Goal: Information Seeking & Learning: Learn about a topic

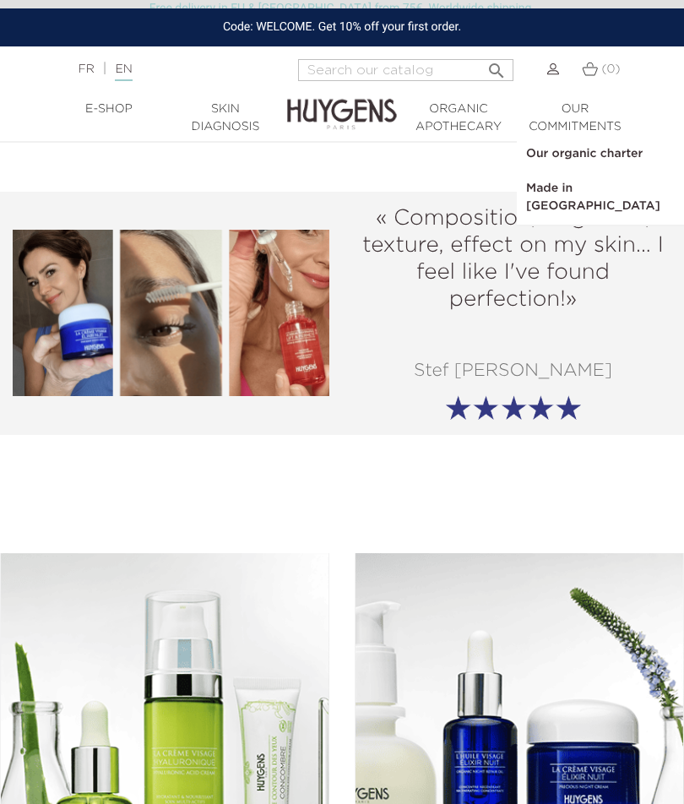
scroll to position [2556, 0]
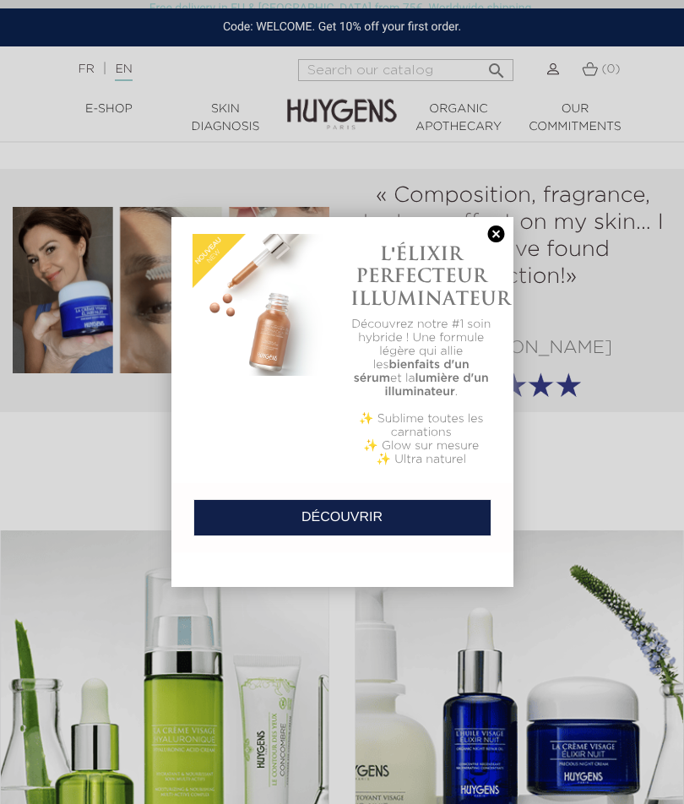
click at [502, 231] on link at bounding box center [497, 234] width 24 height 18
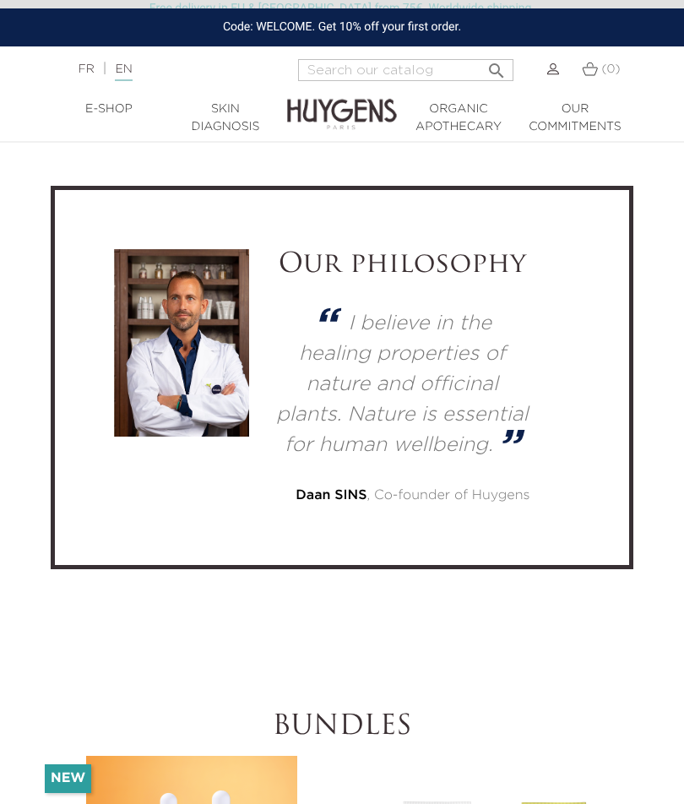
scroll to position [5926, 0]
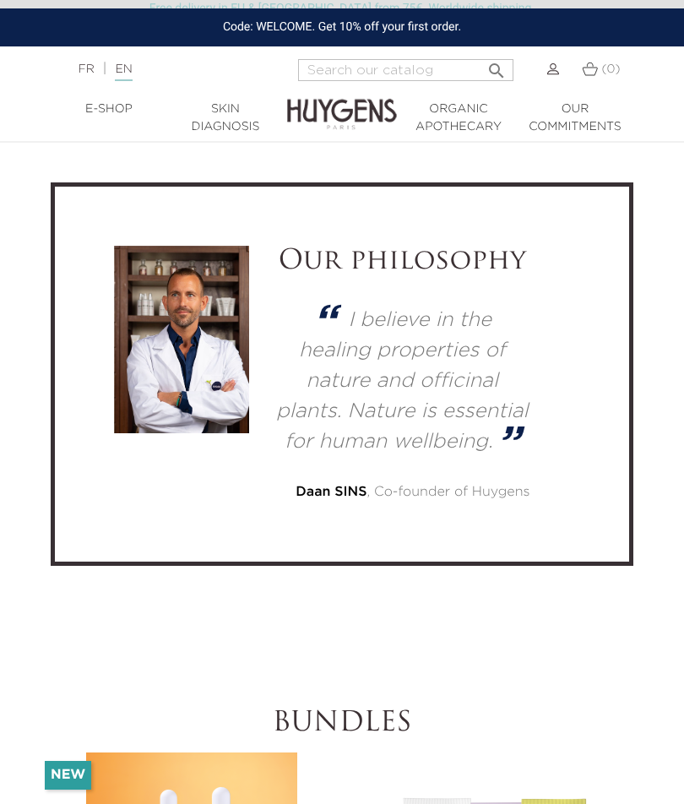
click at [190, 357] on img at bounding box center [181, 340] width 135 height 188
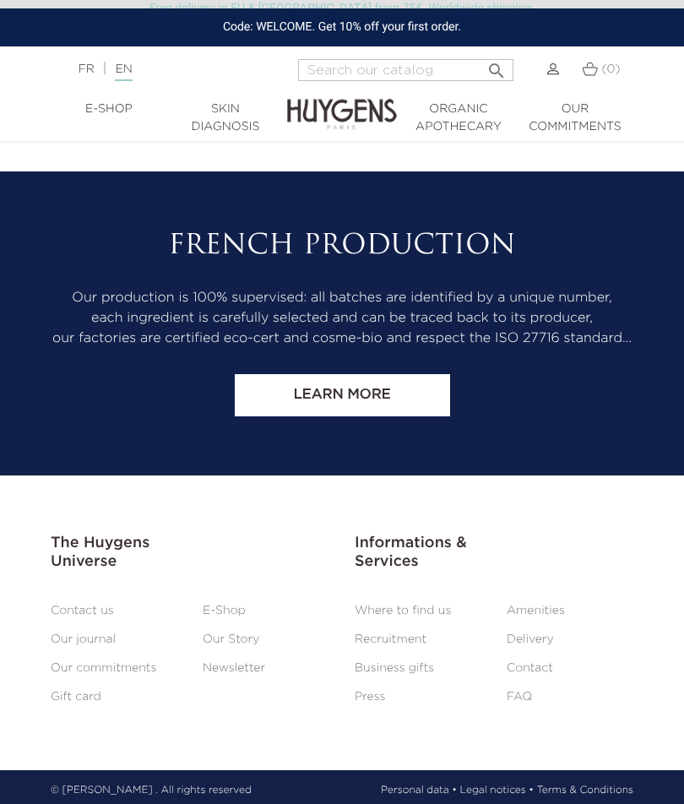
scroll to position [8775, 0]
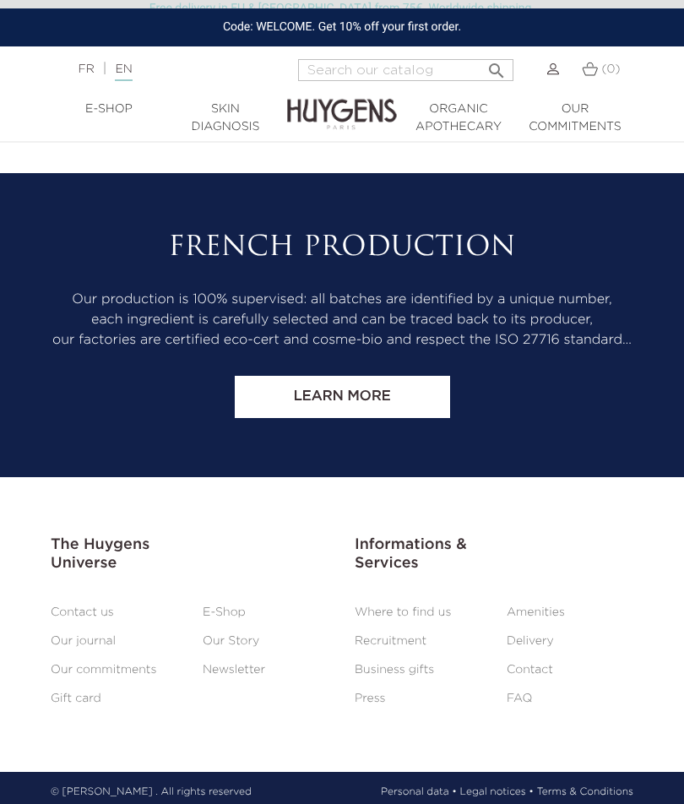
click at [123, 675] on link "Our commitments" at bounding box center [104, 670] width 106 height 12
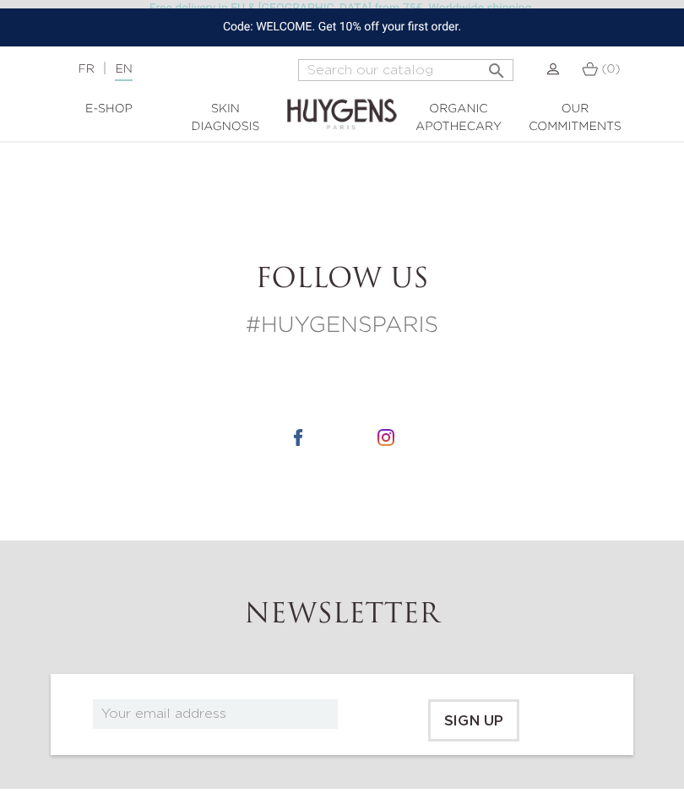
scroll to position [5198, 0]
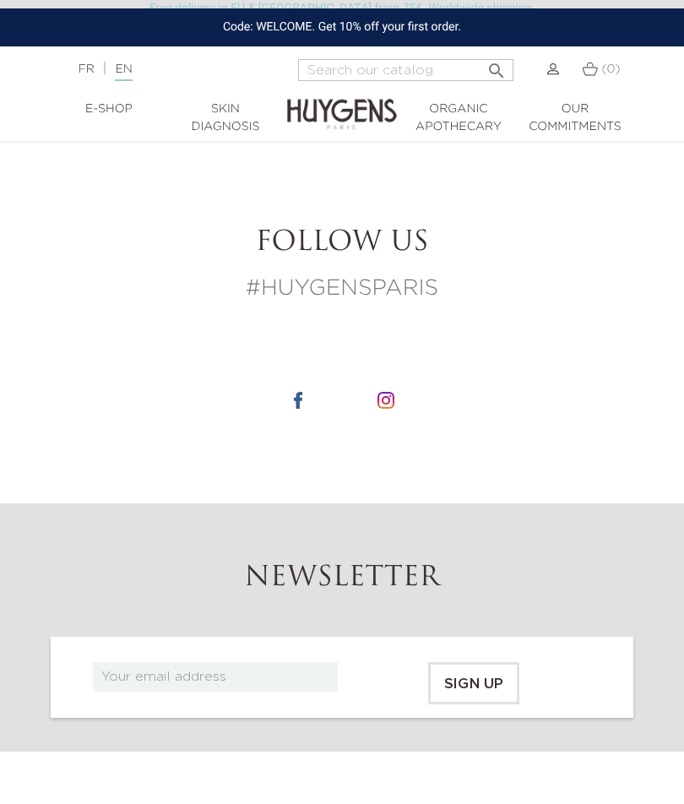
click at [394, 409] on img at bounding box center [385, 400] width 17 height 17
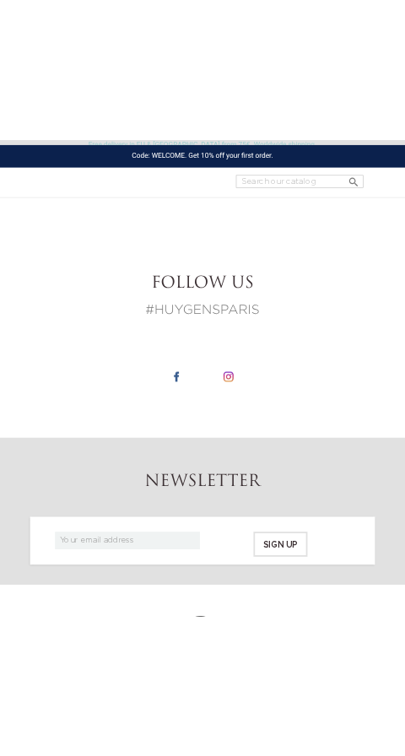
scroll to position [8445, 0]
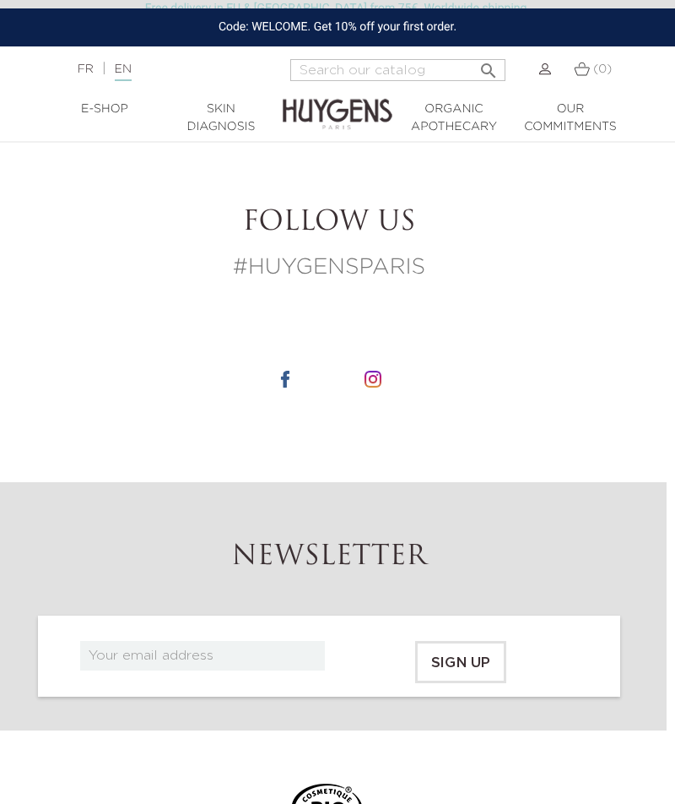
scroll to position [5169, 8]
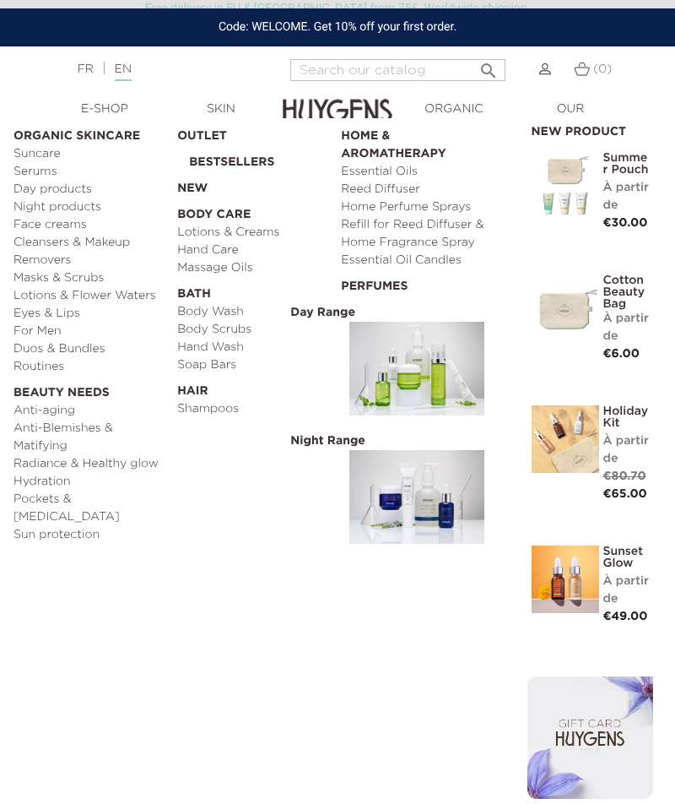
click at [43, 189] on link "Day products" at bounding box center [90, 190] width 152 height 18
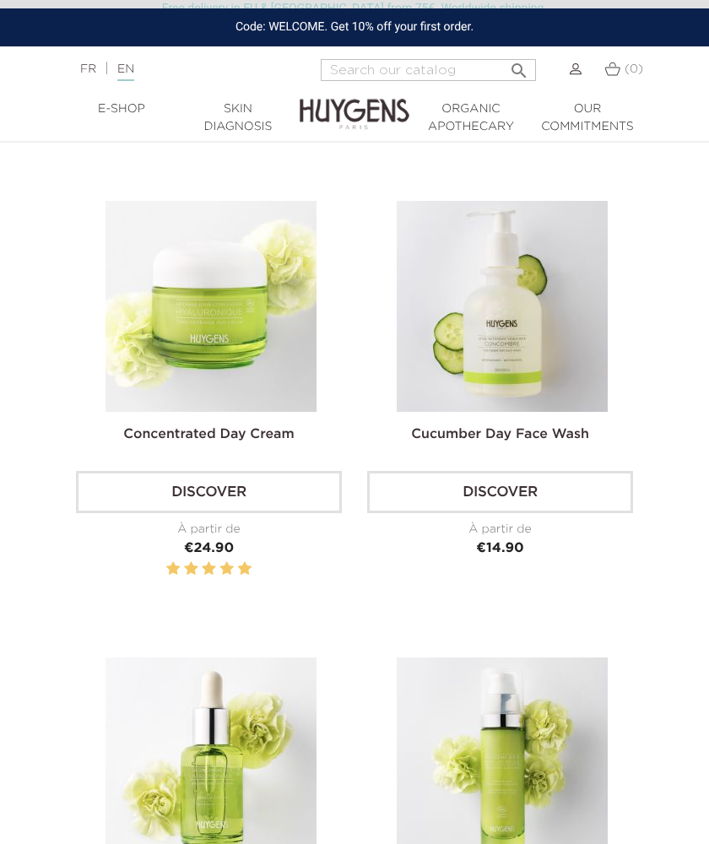
scroll to position [1121, 0]
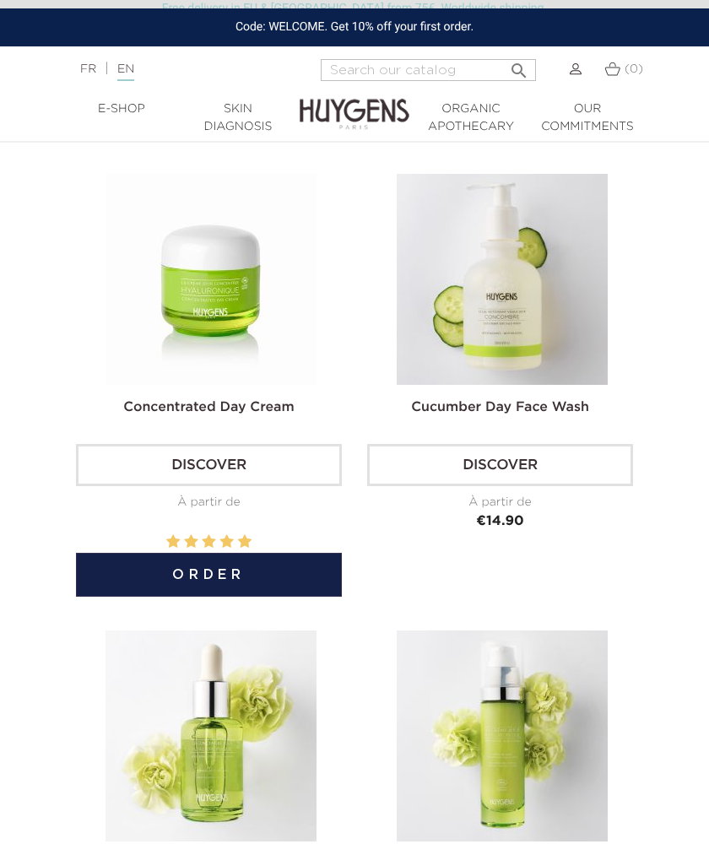
click at [181, 415] on link "Concentrated Day Cream" at bounding box center [208, 408] width 171 height 14
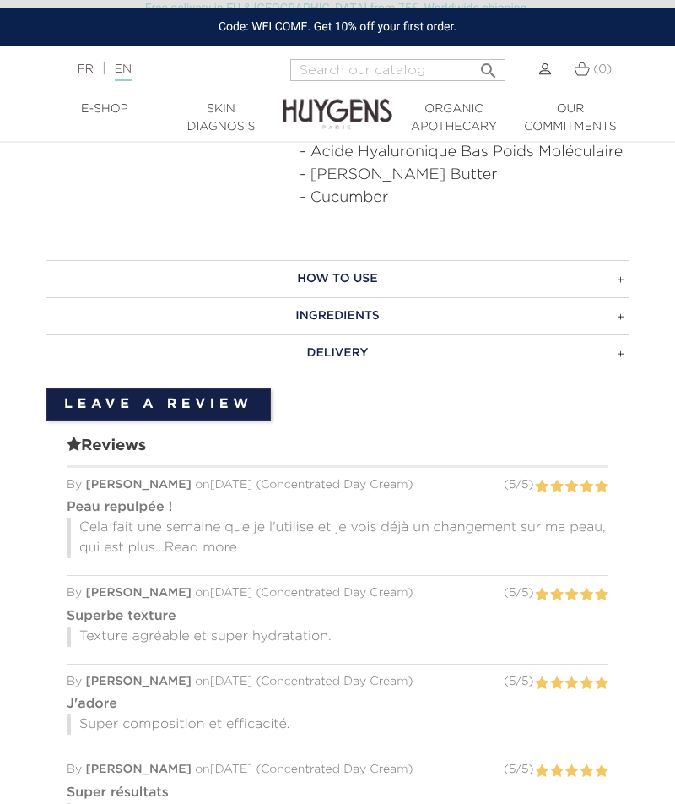
scroll to position [1219, 0]
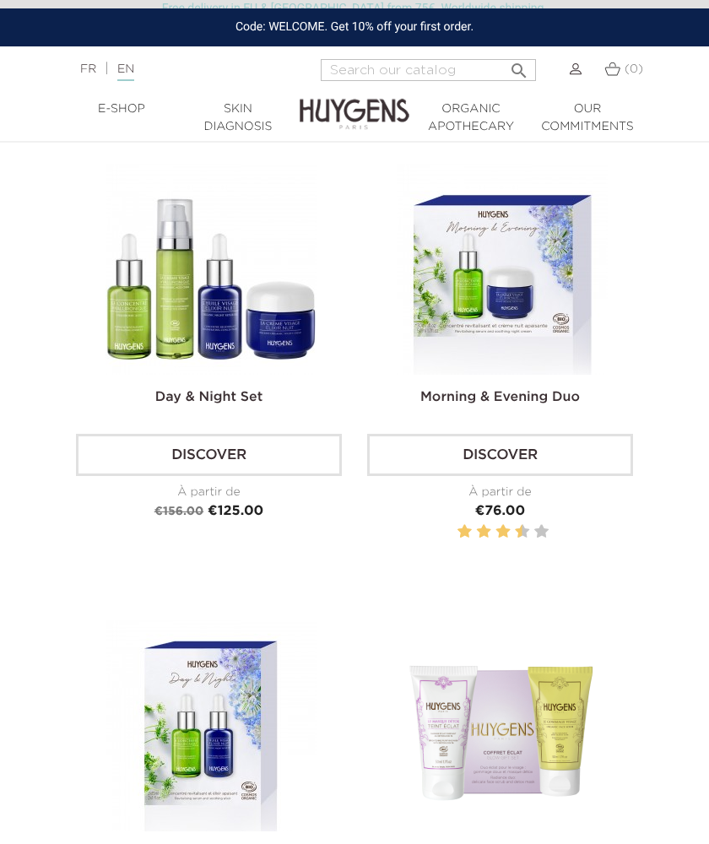
scroll to position [4786, 0]
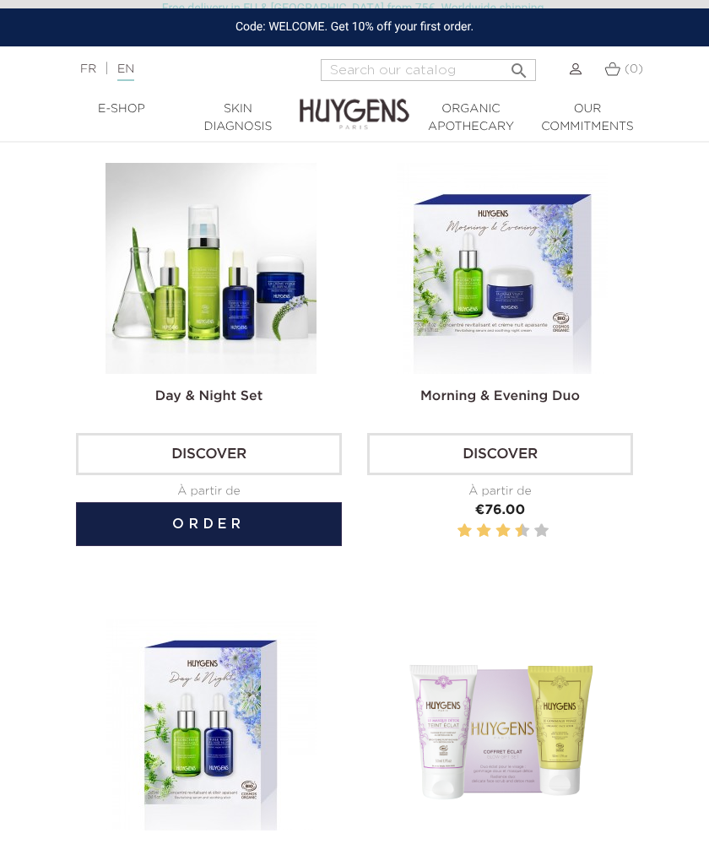
click at [173, 348] on img at bounding box center [211, 268] width 211 height 211
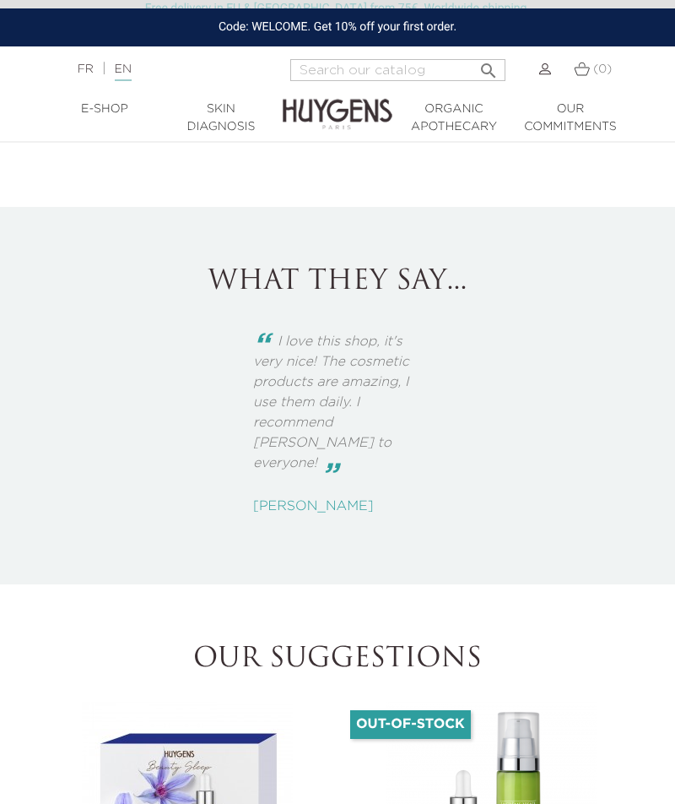
scroll to position [1596, 0]
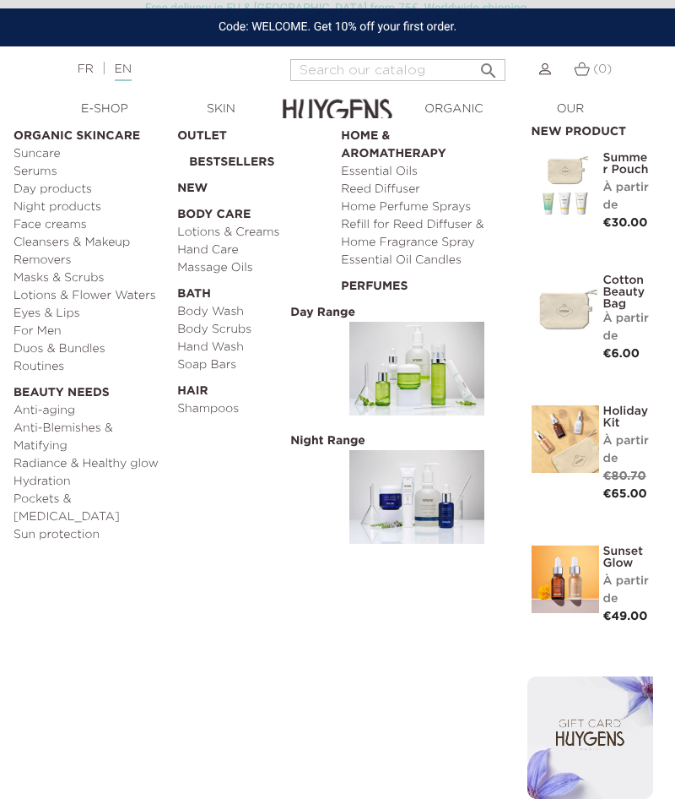
click at [32, 327] on link "For Men" at bounding box center [90, 332] width 152 height 18
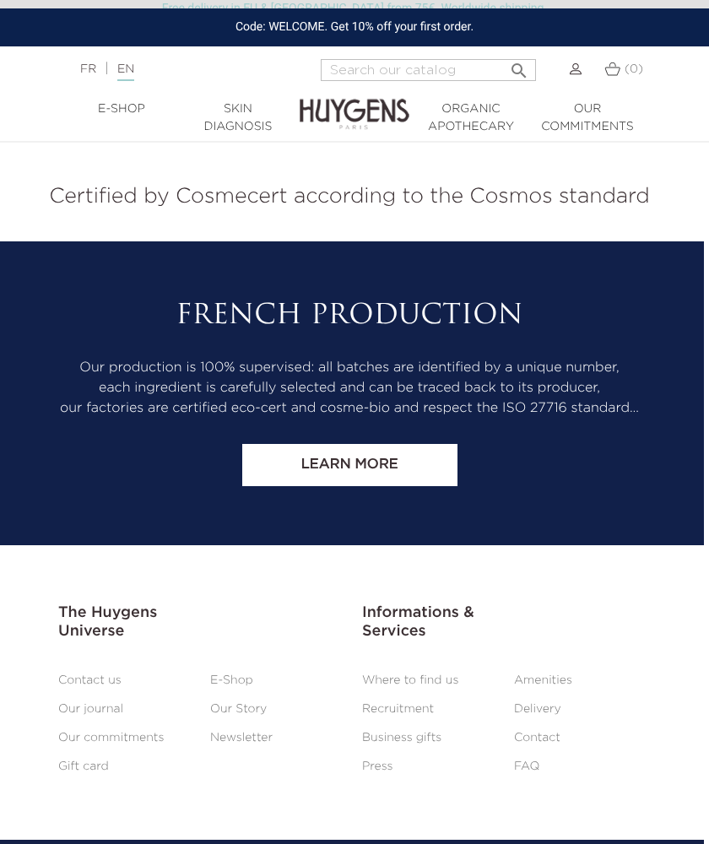
scroll to position [4628, 5]
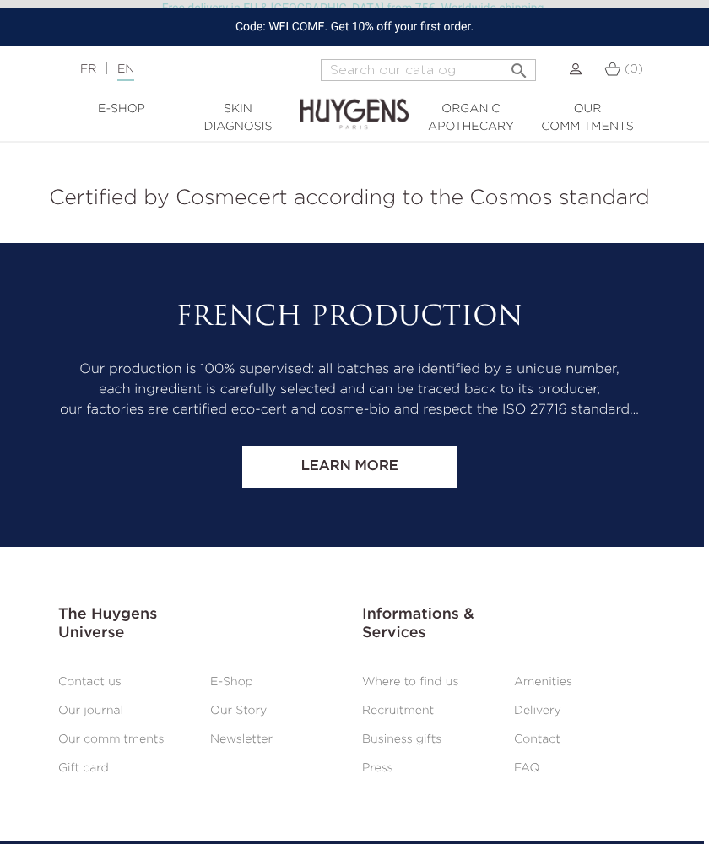
click at [94, 717] on link "Our journal" at bounding box center [90, 711] width 65 height 12
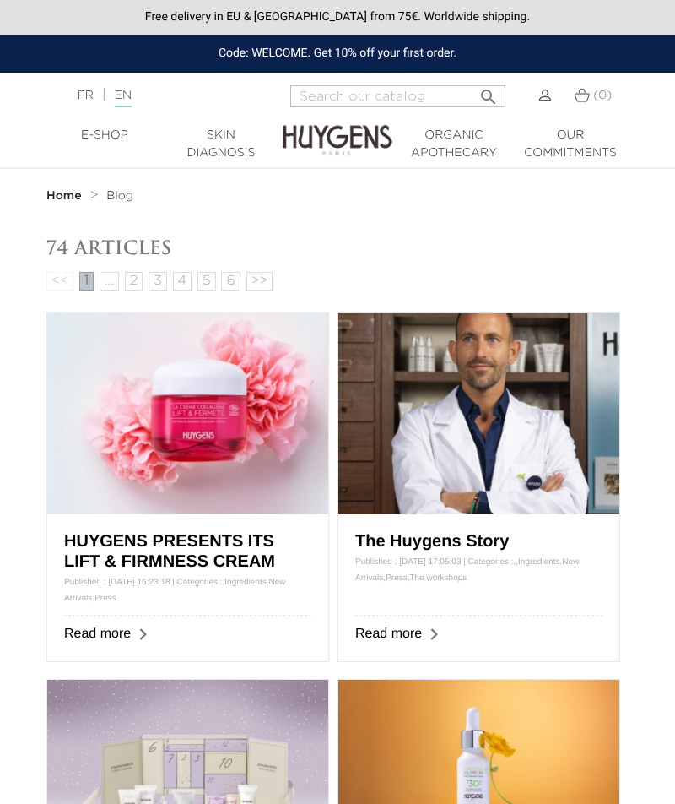
click at [445, 626] on div "The Huygens Story Published : 11/20/2024 17:05:03 | Categories : , , Ingredient…" at bounding box center [479, 587] width 281 height 147
click at [497, 468] on img at bounding box center [479, 413] width 281 height 201
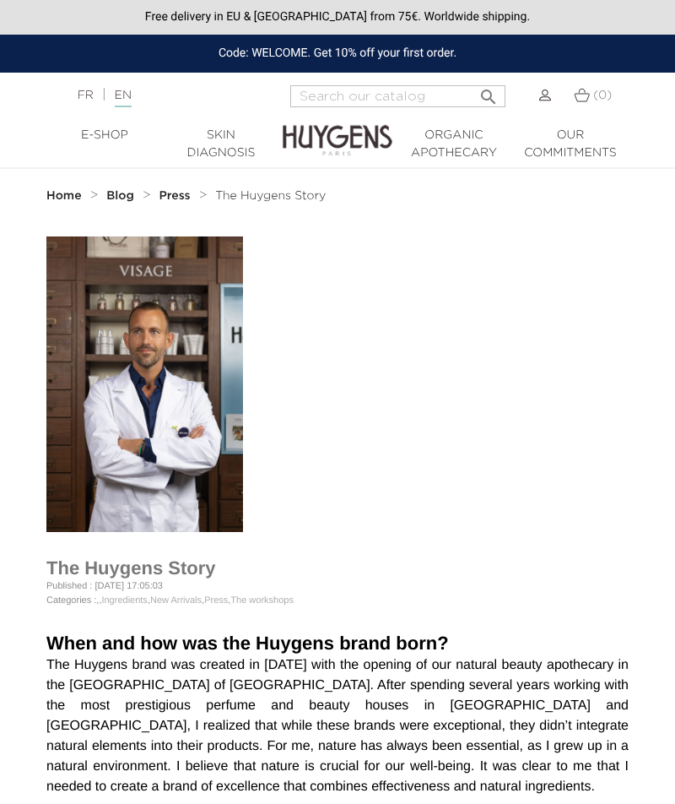
click at [222, 138] on link "Skin Diagnosis" at bounding box center [221, 144] width 117 height 35
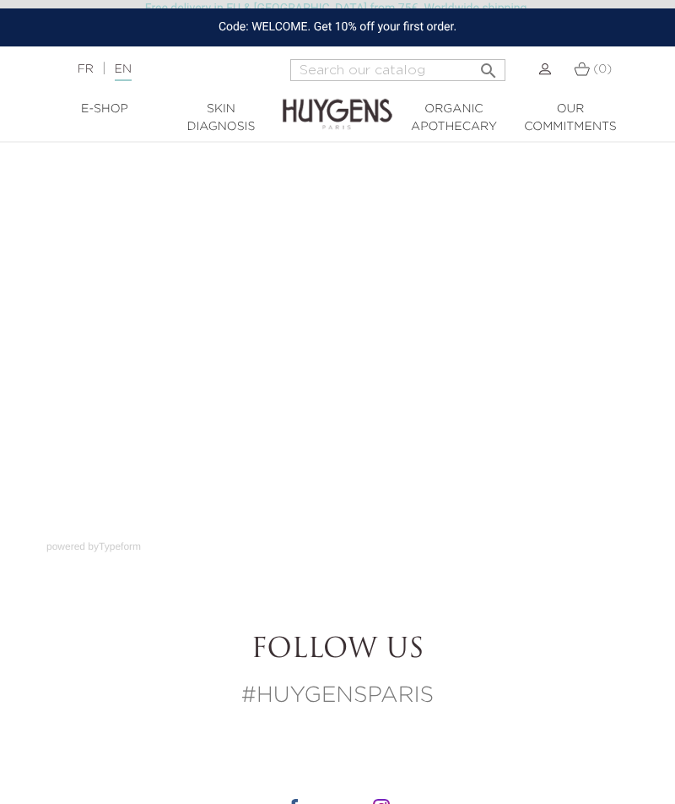
scroll to position [149, 0]
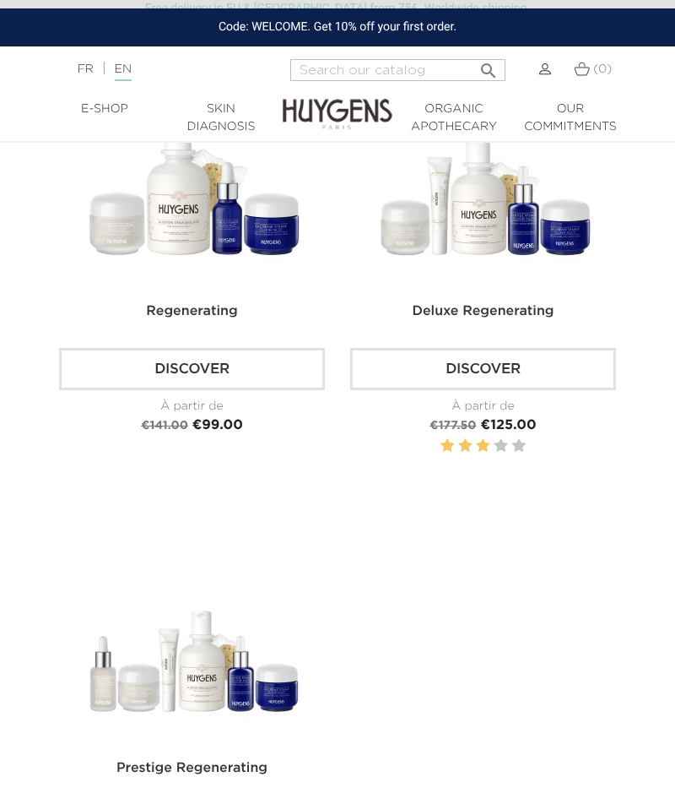
scroll to position [794, 0]
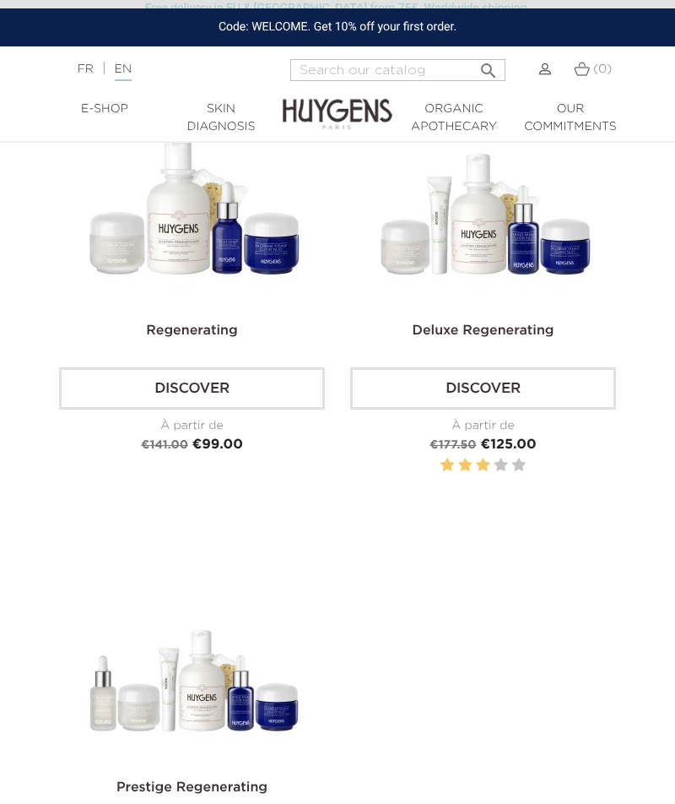
click at [198, 261] on img at bounding box center [194, 202] width 211 height 211
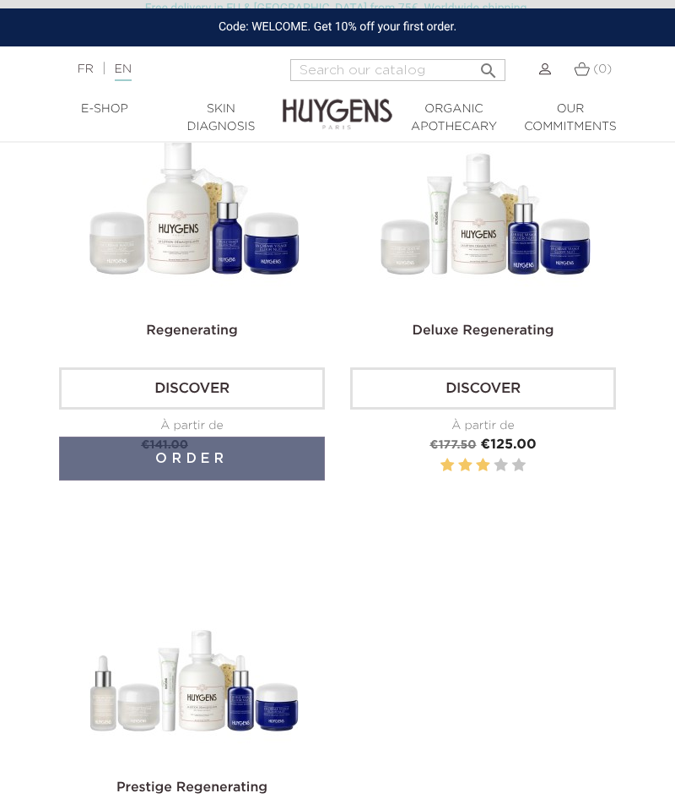
click at [198, 288] on img at bounding box center [194, 202] width 211 height 211
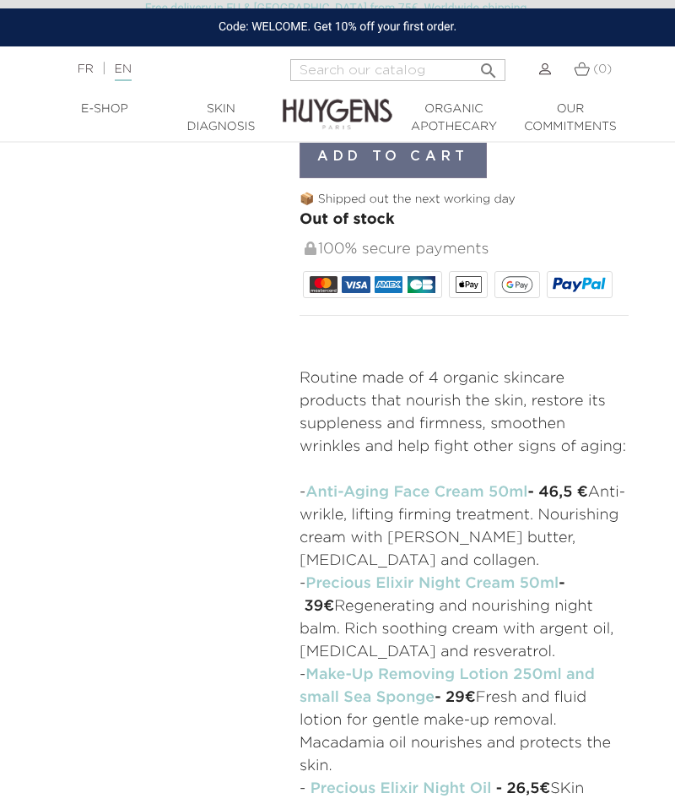
scroll to position [537, 0]
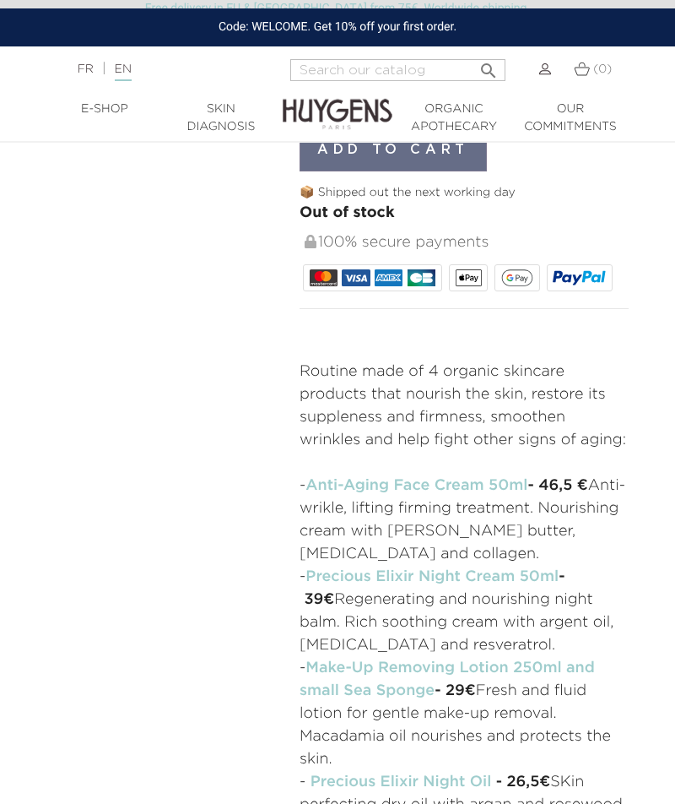
click at [360, 478] on link "Anti-Aging Face Cream 50ml" at bounding box center [417, 485] width 222 height 15
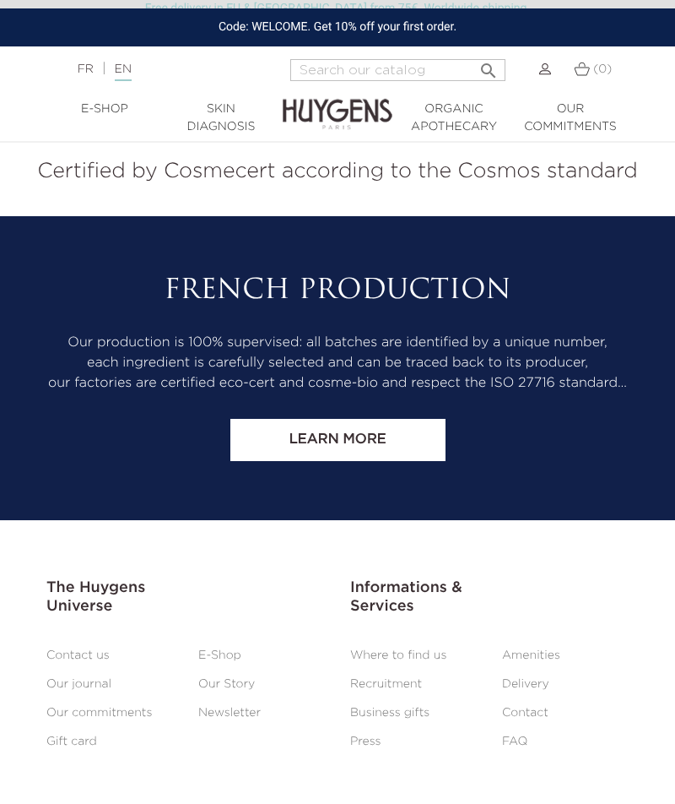
scroll to position [4530, 0]
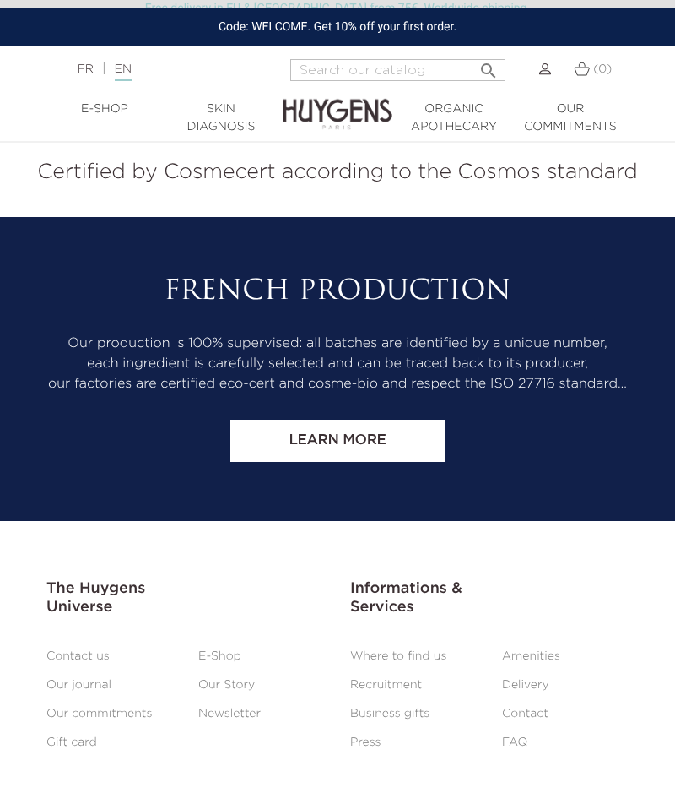
click at [544, 684] on link "Delivery" at bounding box center [525, 685] width 47 height 12
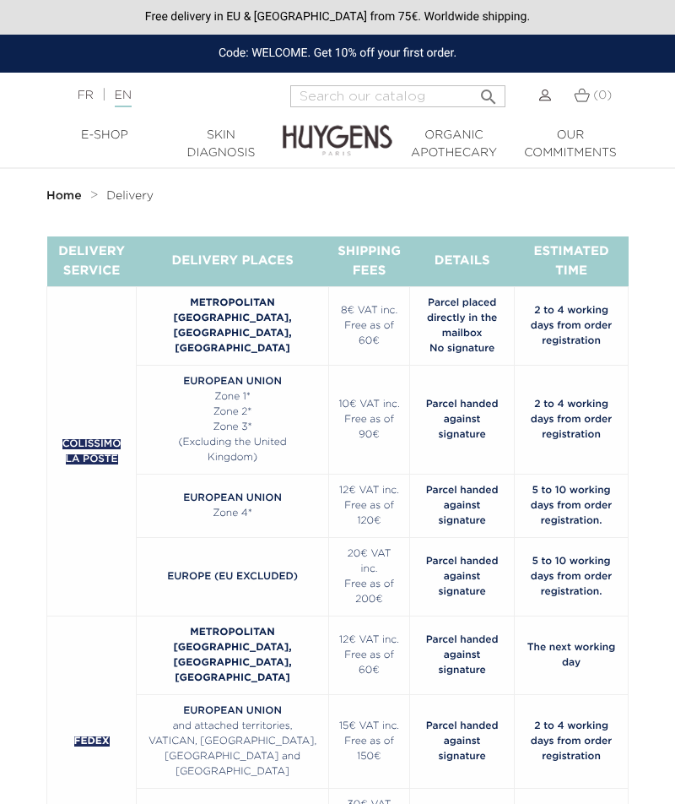
click at [353, 138] on img at bounding box center [338, 128] width 110 height 60
